Goal: Check status: Check status

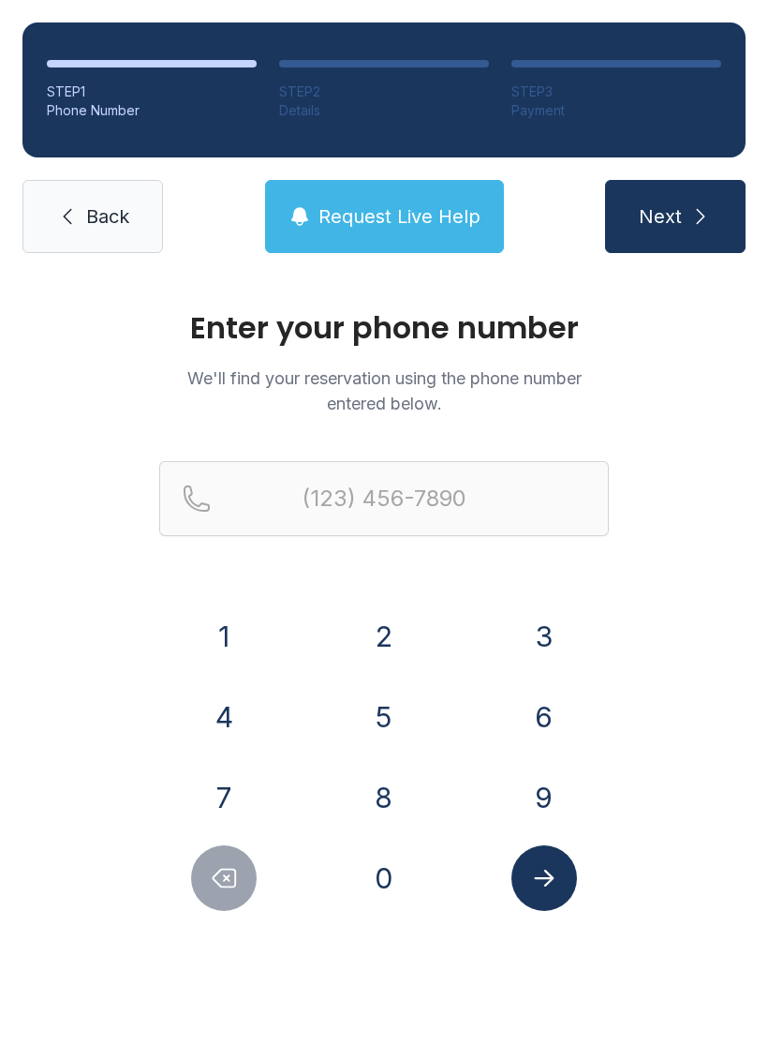
click at [531, 630] on button "3" at bounding box center [545, 637] width 66 height 66
click at [385, 788] on button "8" at bounding box center [384, 798] width 66 height 66
click at [551, 700] on button "6" at bounding box center [545, 717] width 66 height 66
click at [549, 637] on button "3" at bounding box center [545, 637] width 66 height 66
click at [213, 644] on button "1" at bounding box center [224, 637] width 66 height 66
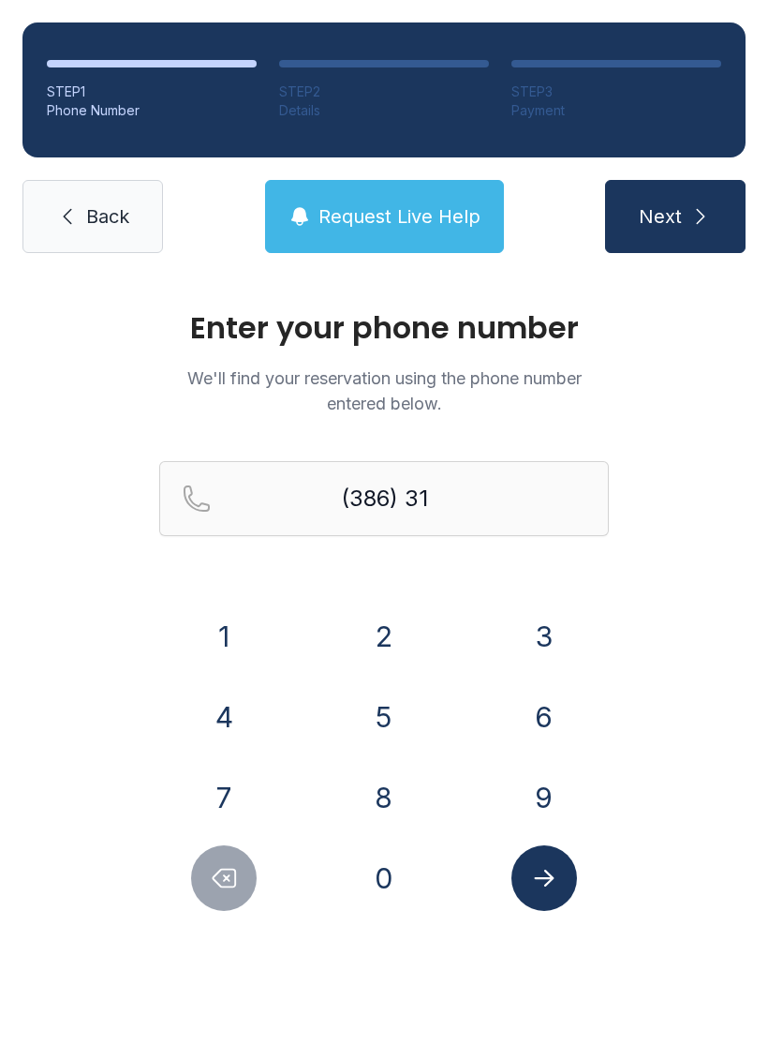
click at [395, 875] on button "0" at bounding box center [384, 878] width 66 height 66
click at [566, 791] on button "9" at bounding box center [545, 798] width 66 height 66
click at [395, 899] on button "0" at bounding box center [384, 878] width 66 height 66
click at [547, 797] on button "9" at bounding box center [545, 798] width 66 height 66
click at [236, 624] on button "1" at bounding box center [224, 637] width 66 height 66
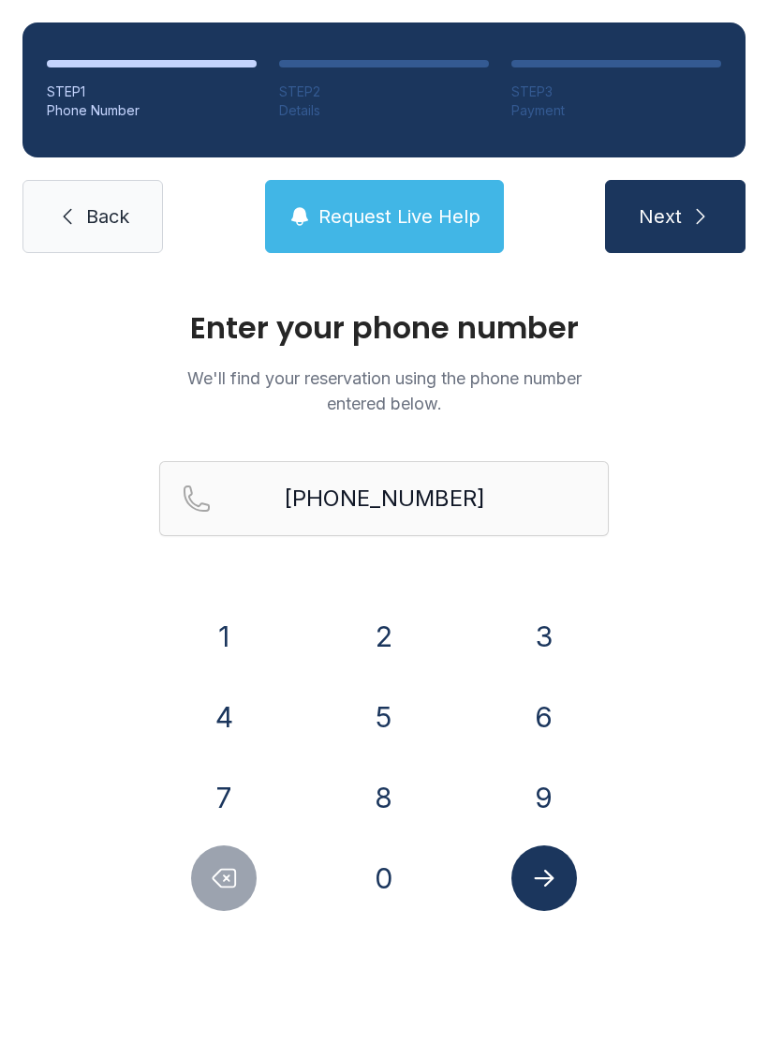
click at [555, 879] on icon "Submit lookup form" at bounding box center [544, 878] width 28 height 28
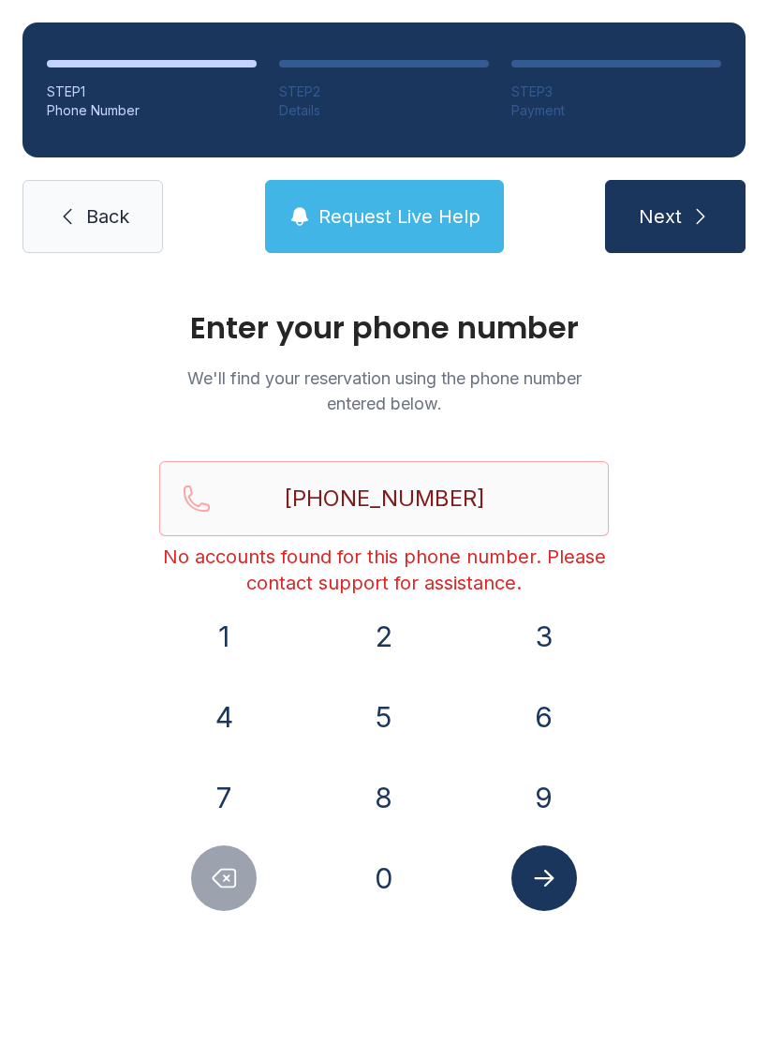
click at [230, 886] on icon "Delete number" at bounding box center [224, 878] width 28 height 28
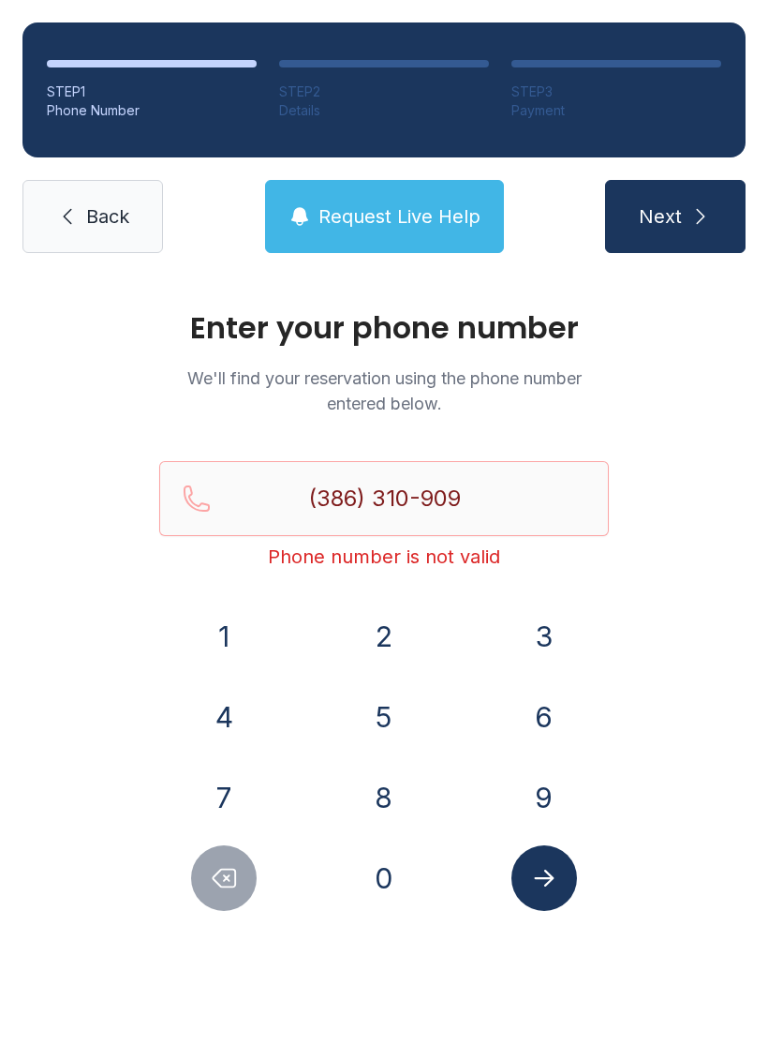
click at [230, 886] on icon "Delete number" at bounding box center [224, 878] width 28 height 28
click at [224, 883] on icon "Delete number" at bounding box center [224, 878] width 28 height 28
click at [275, 633] on div "1" at bounding box center [224, 637] width 130 height 66
click at [229, 622] on button "1" at bounding box center [224, 637] width 66 height 66
click at [554, 793] on button "9" at bounding box center [545, 798] width 66 height 66
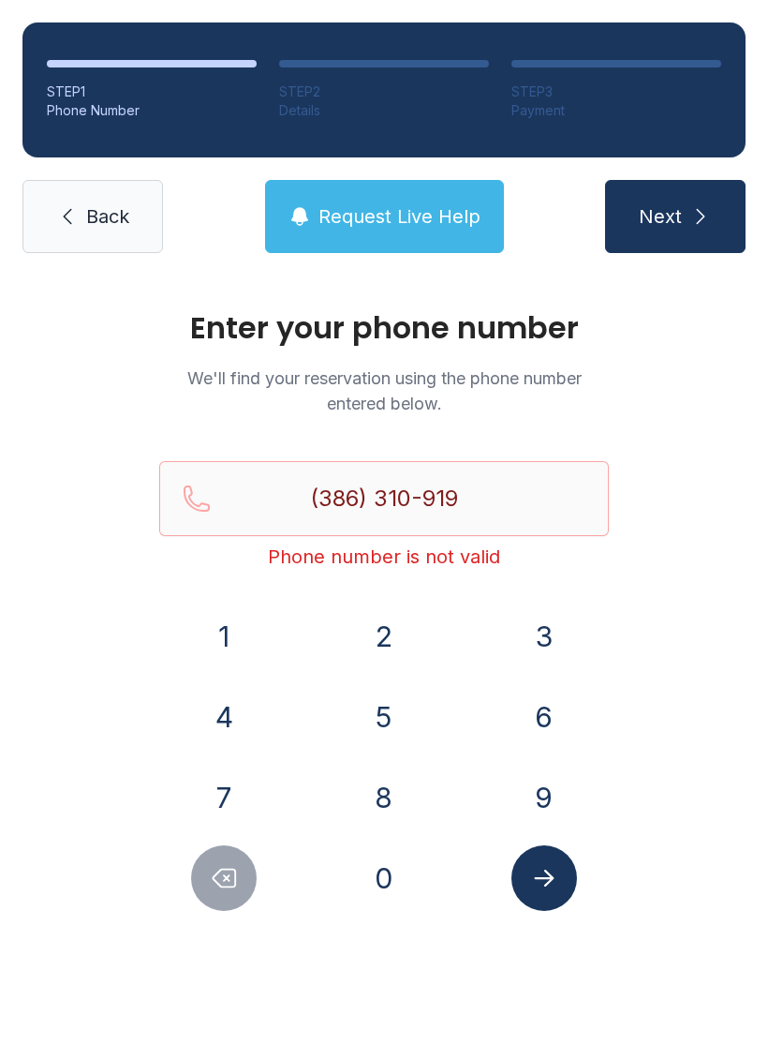
click at [377, 878] on button "0" at bounding box center [384, 878] width 66 height 66
click at [559, 872] on button "Submit lookup form" at bounding box center [545, 878] width 66 height 66
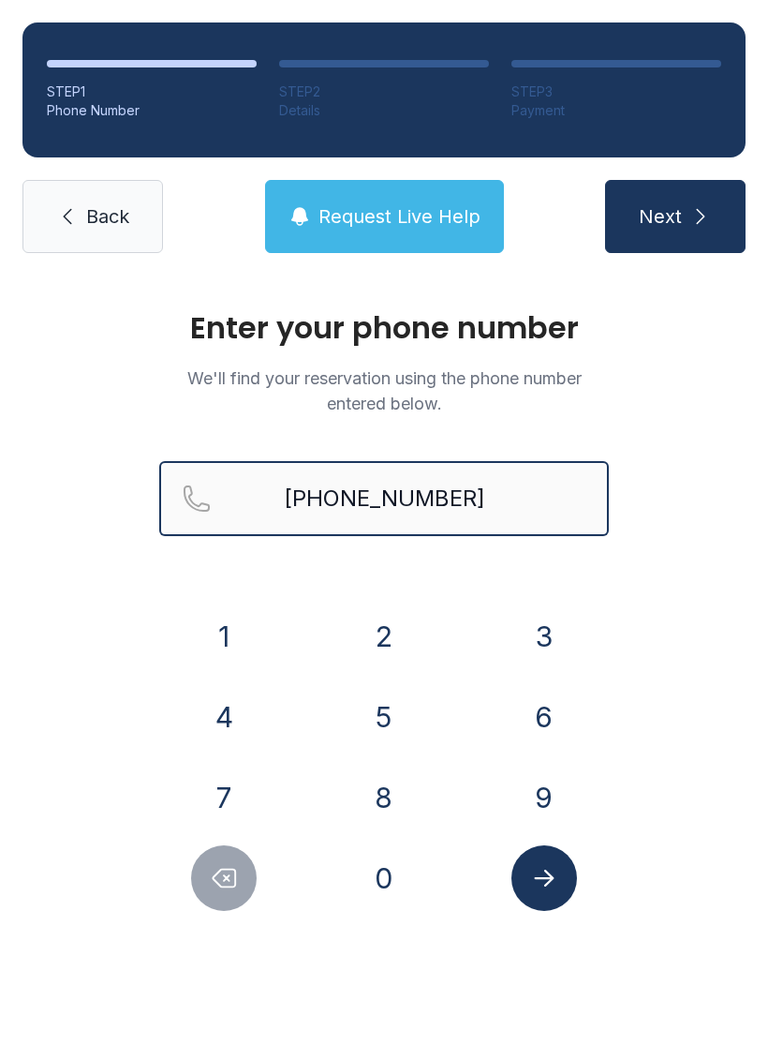
type input "[PHONE_NUMBER]"
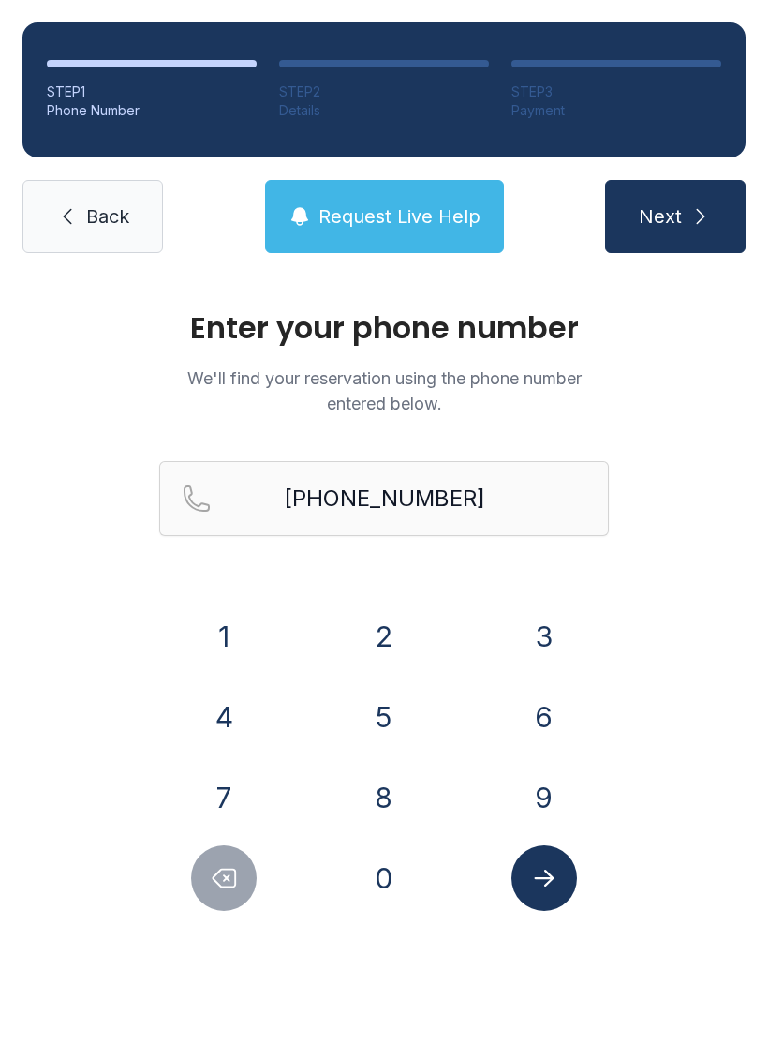
click at [670, 210] on span "Next" at bounding box center [660, 216] width 43 height 26
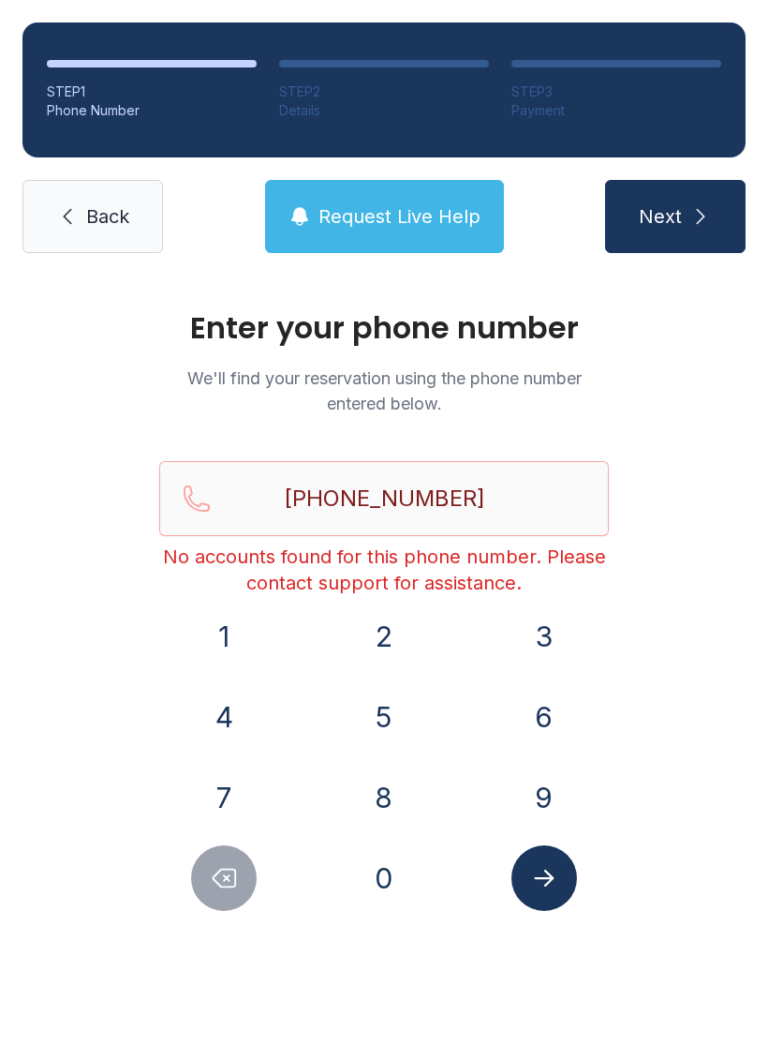
click at [552, 870] on icon "Submit lookup form" at bounding box center [544, 878] width 28 height 28
click at [397, 198] on button "Request Live Help" at bounding box center [384, 216] width 239 height 73
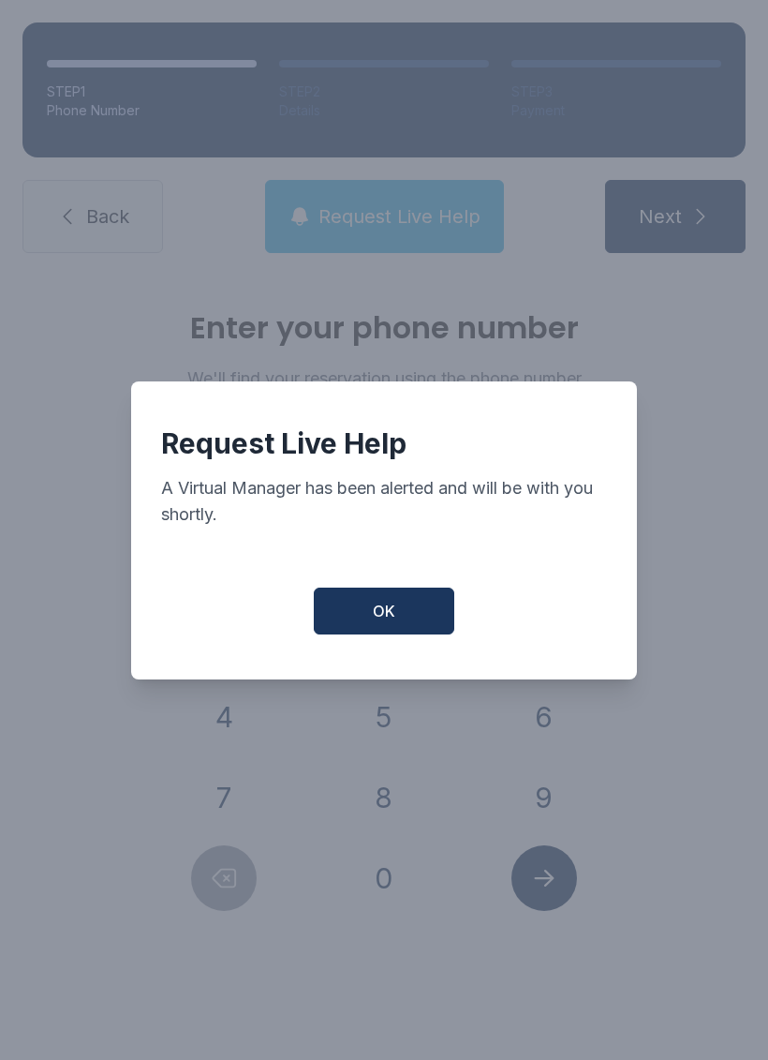
click at [388, 616] on span "OK" at bounding box center [384, 611] width 22 height 22
